Goal: Task Accomplishment & Management: Manage account settings

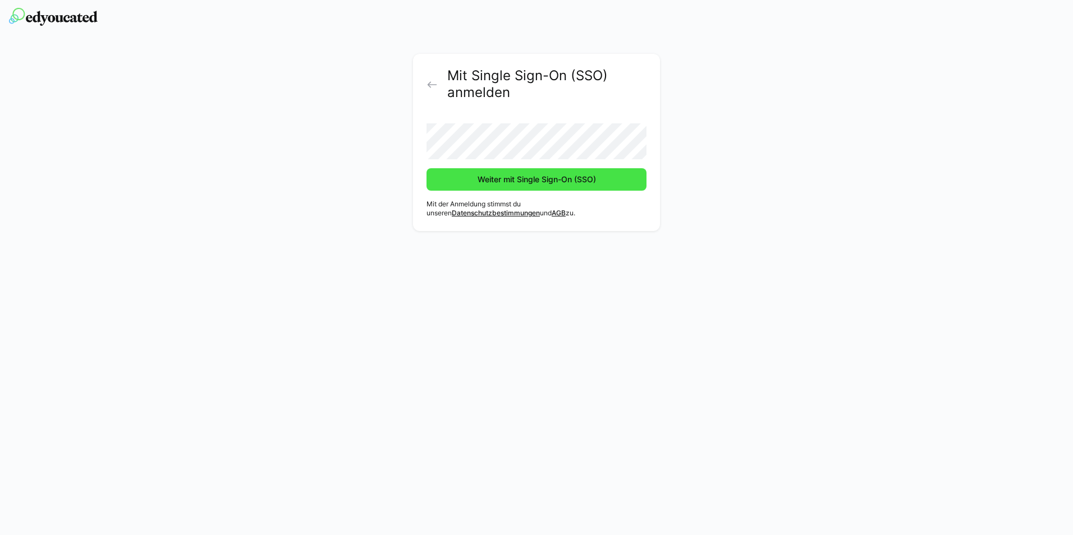
click at [494, 177] on span "Weiter mit Single Sign-On (SSO)" at bounding box center [537, 179] width 122 height 11
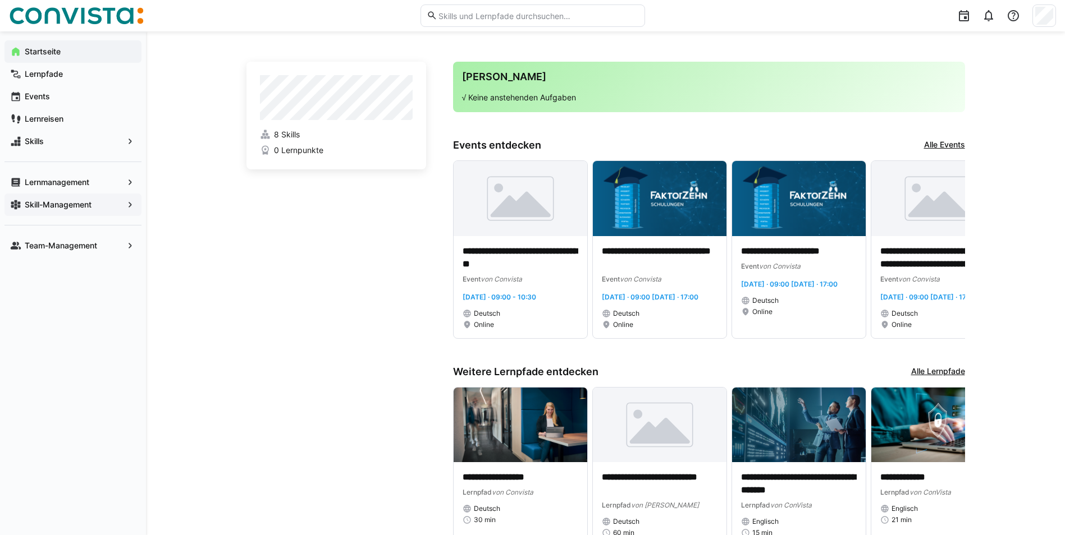
click at [0, 0] on app-navigation-label "Skill-Management" at bounding box center [0, 0] width 0 height 0
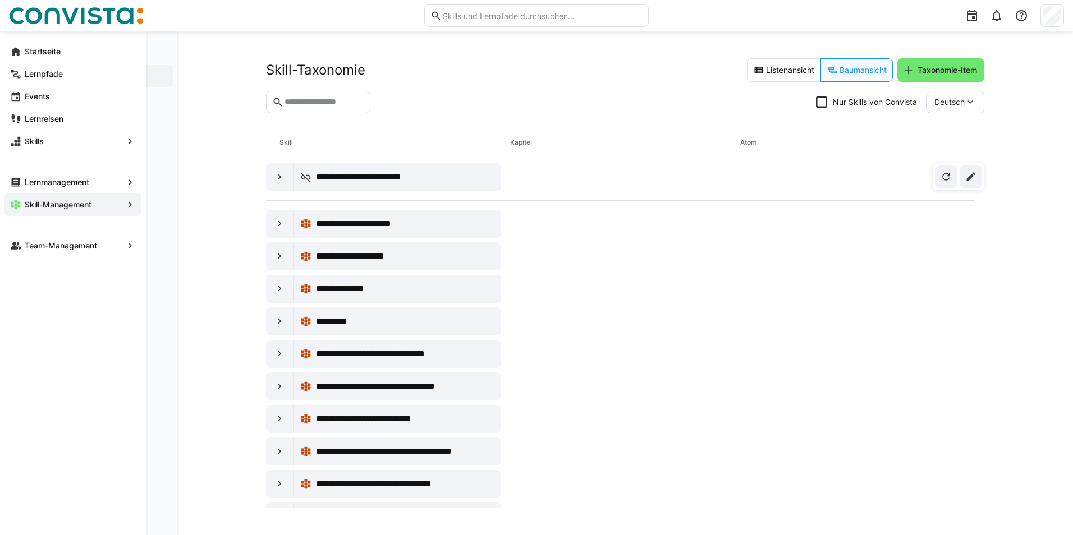
click at [130, 204] on eds-icon at bounding box center [130, 204] width 11 height 11
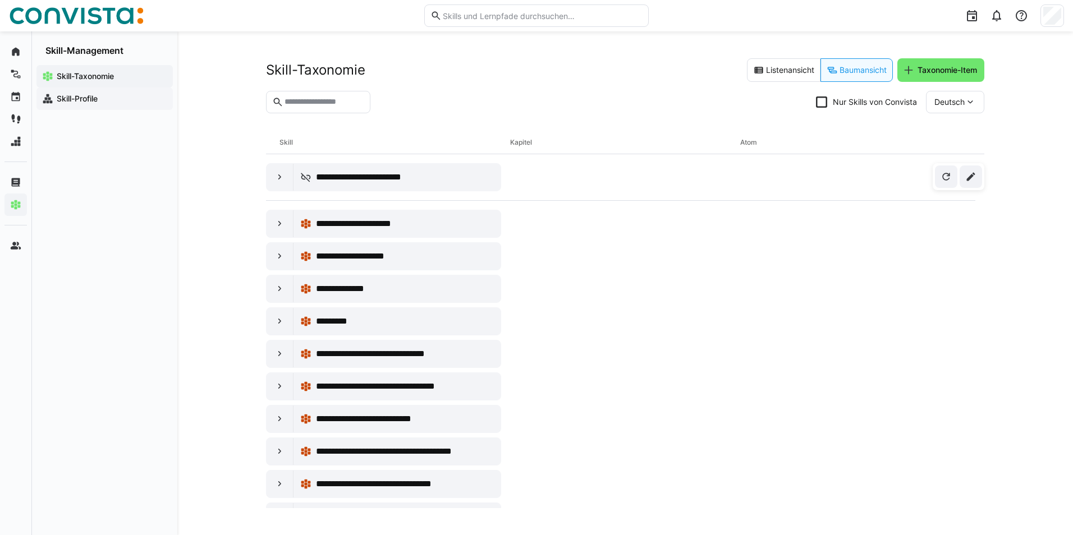
click at [0, 0] on app-navigation-label "Skill-Profile" at bounding box center [0, 0] width 0 height 0
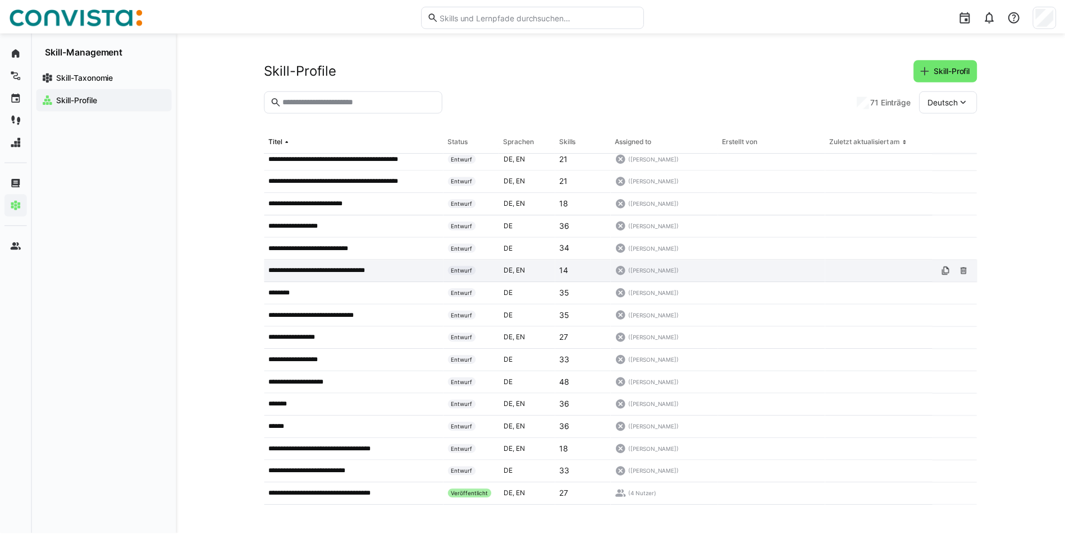
scroll to position [730, 0]
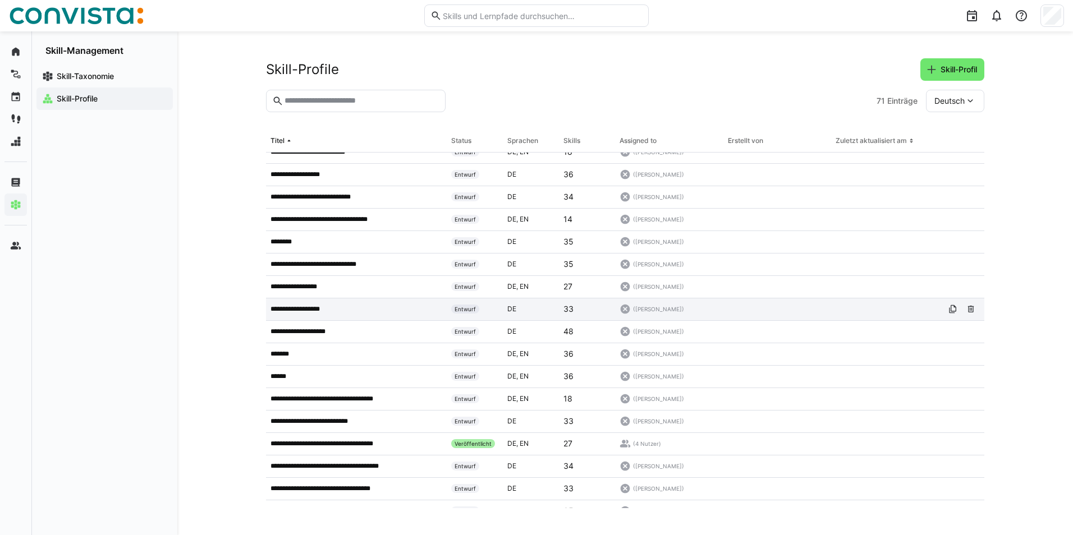
click at [307, 309] on p "**********" at bounding box center [304, 309] width 66 height 9
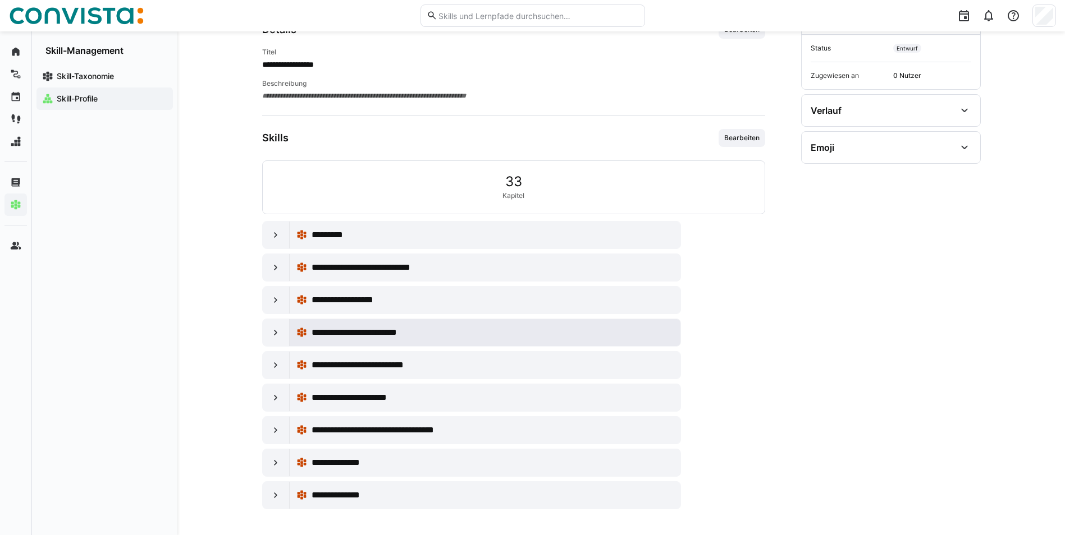
scroll to position [147, 0]
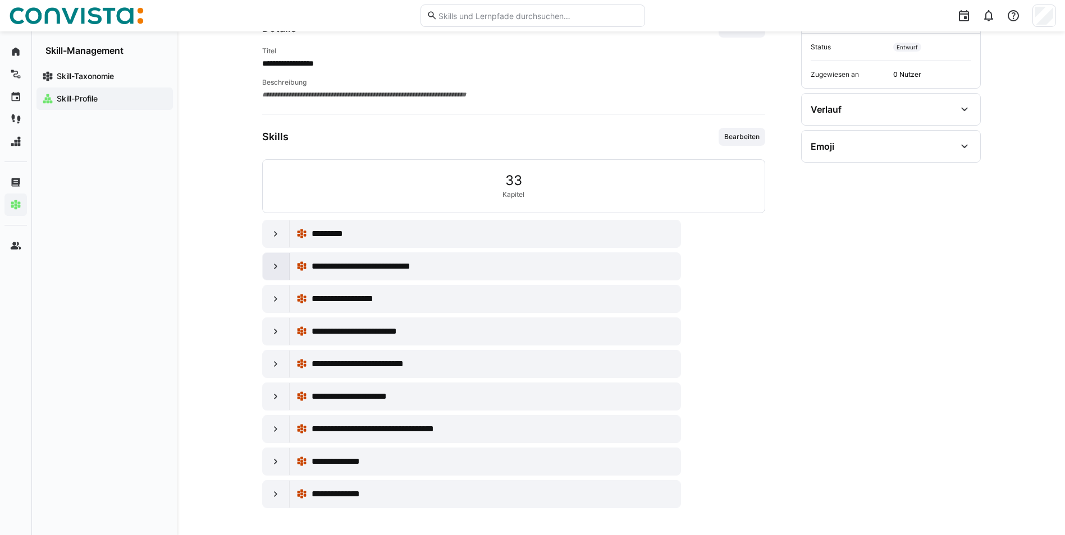
click at [277, 264] on eds-icon at bounding box center [275, 266] width 11 height 11
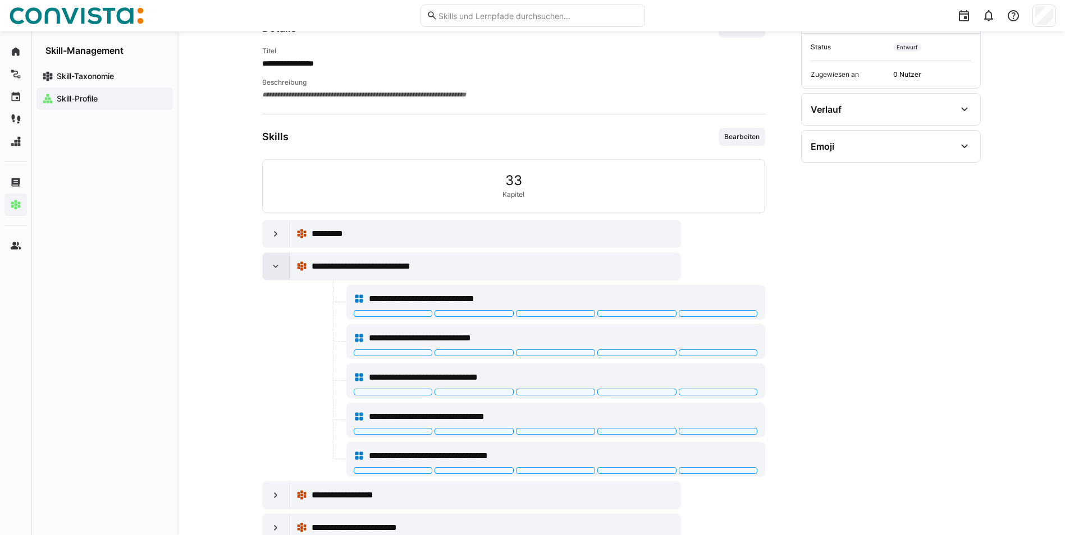
click at [277, 264] on eds-icon at bounding box center [275, 266] width 11 height 11
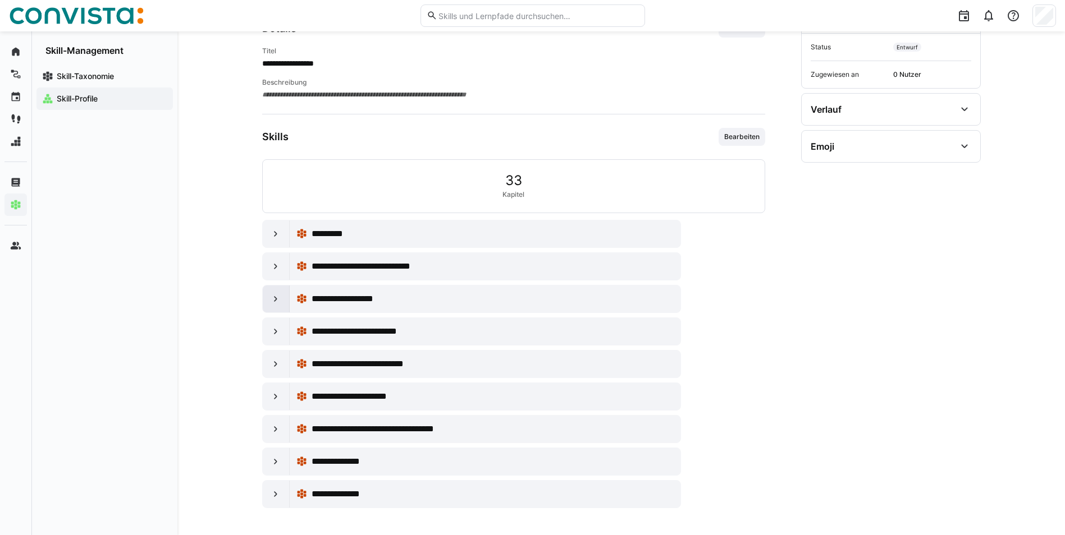
click at [272, 295] on eds-icon at bounding box center [275, 299] width 11 height 11
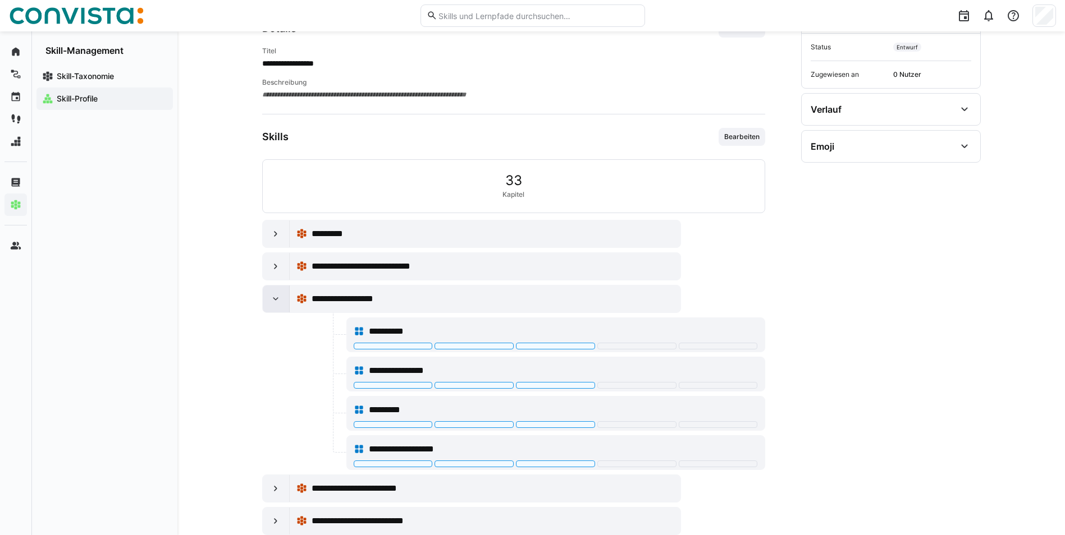
click at [272, 295] on eds-icon at bounding box center [275, 299] width 11 height 11
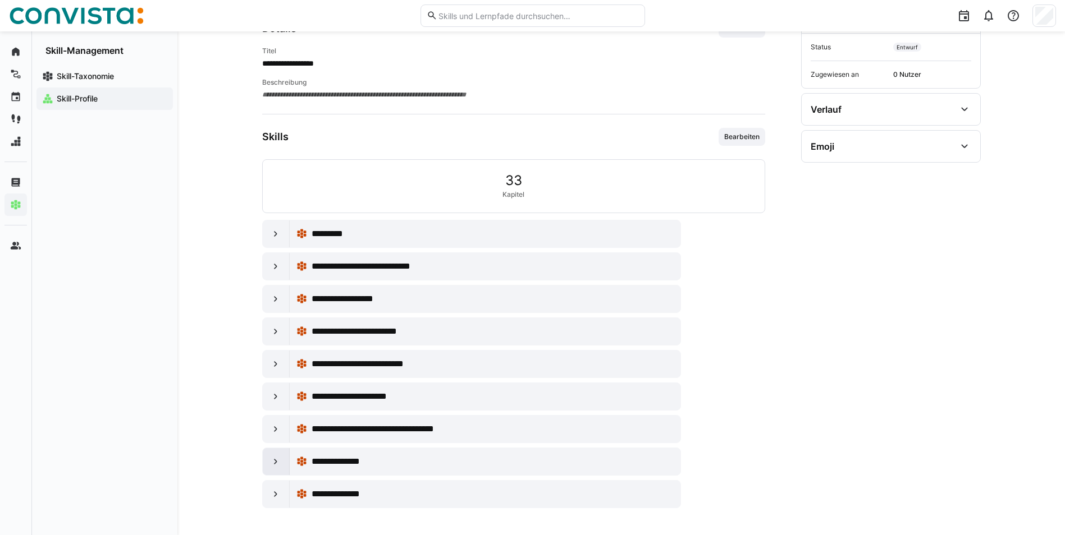
click at [269, 456] on div at bounding box center [276, 461] width 27 height 27
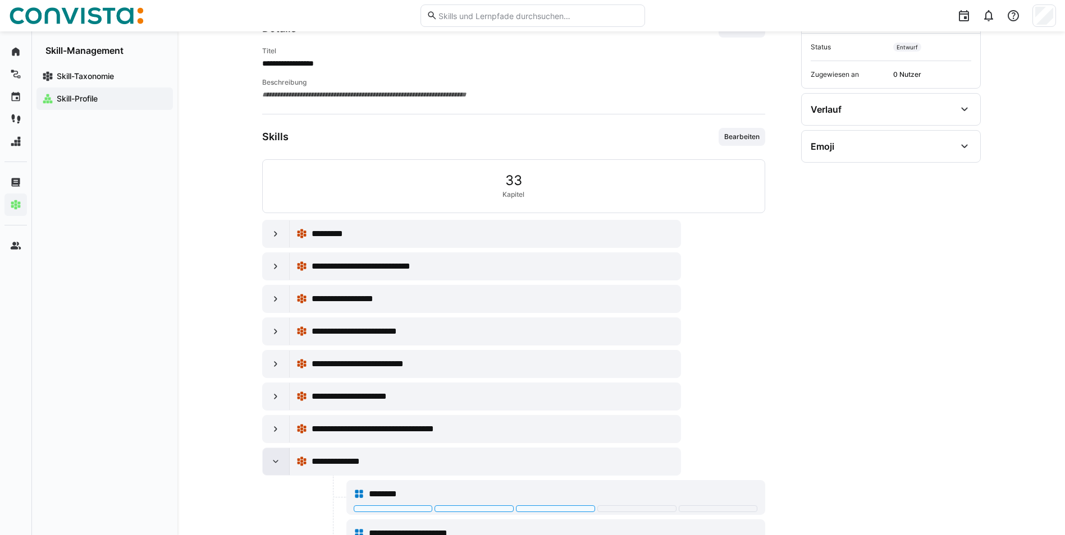
click at [269, 456] on div at bounding box center [276, 461] width 27 height 27
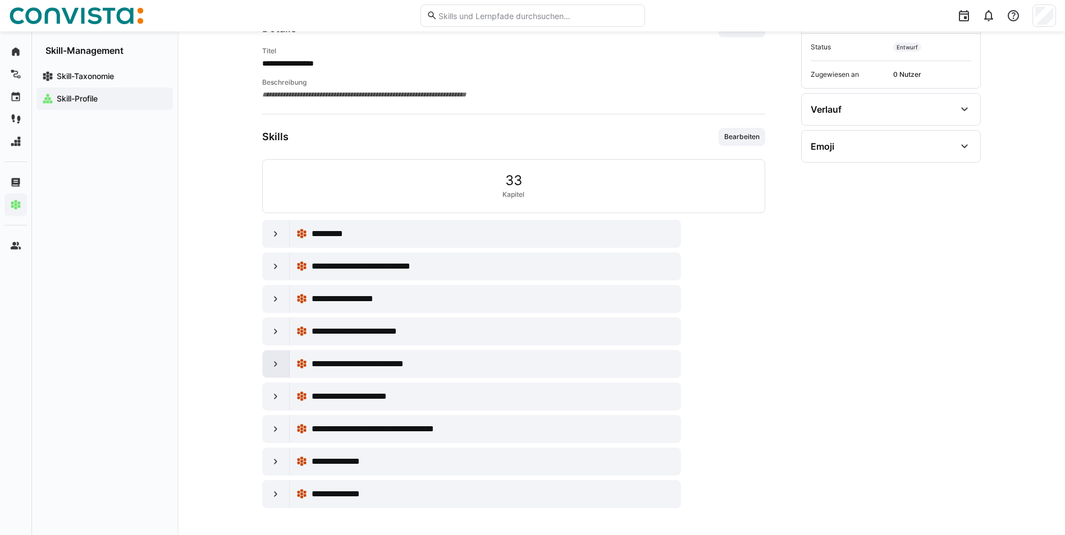
click at [283, 368] on div at bounding box center [276, 364] width 27 height 27
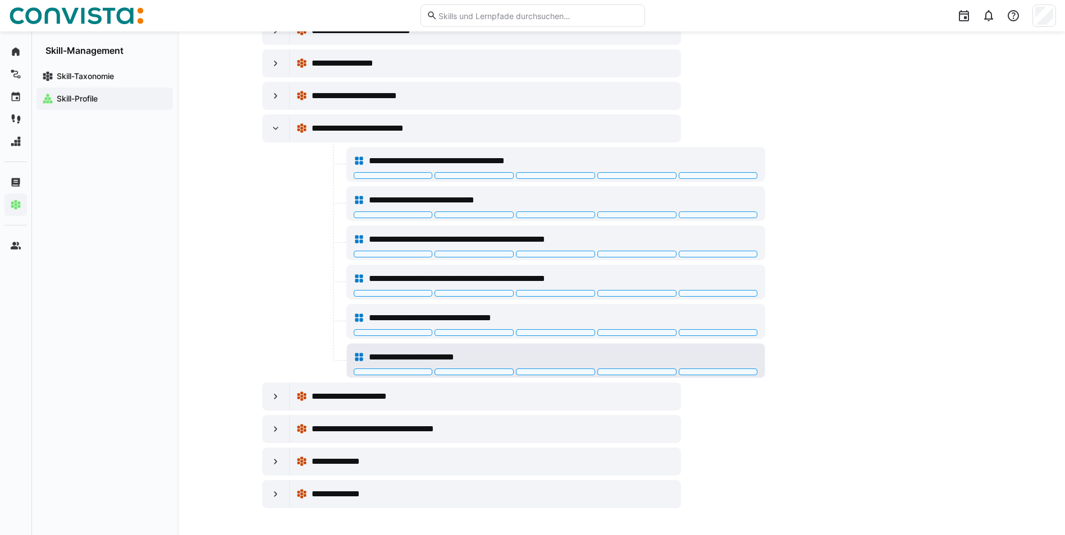
scroll to position [327, 0]
